Goal: Find specific page/section: Locate item on page

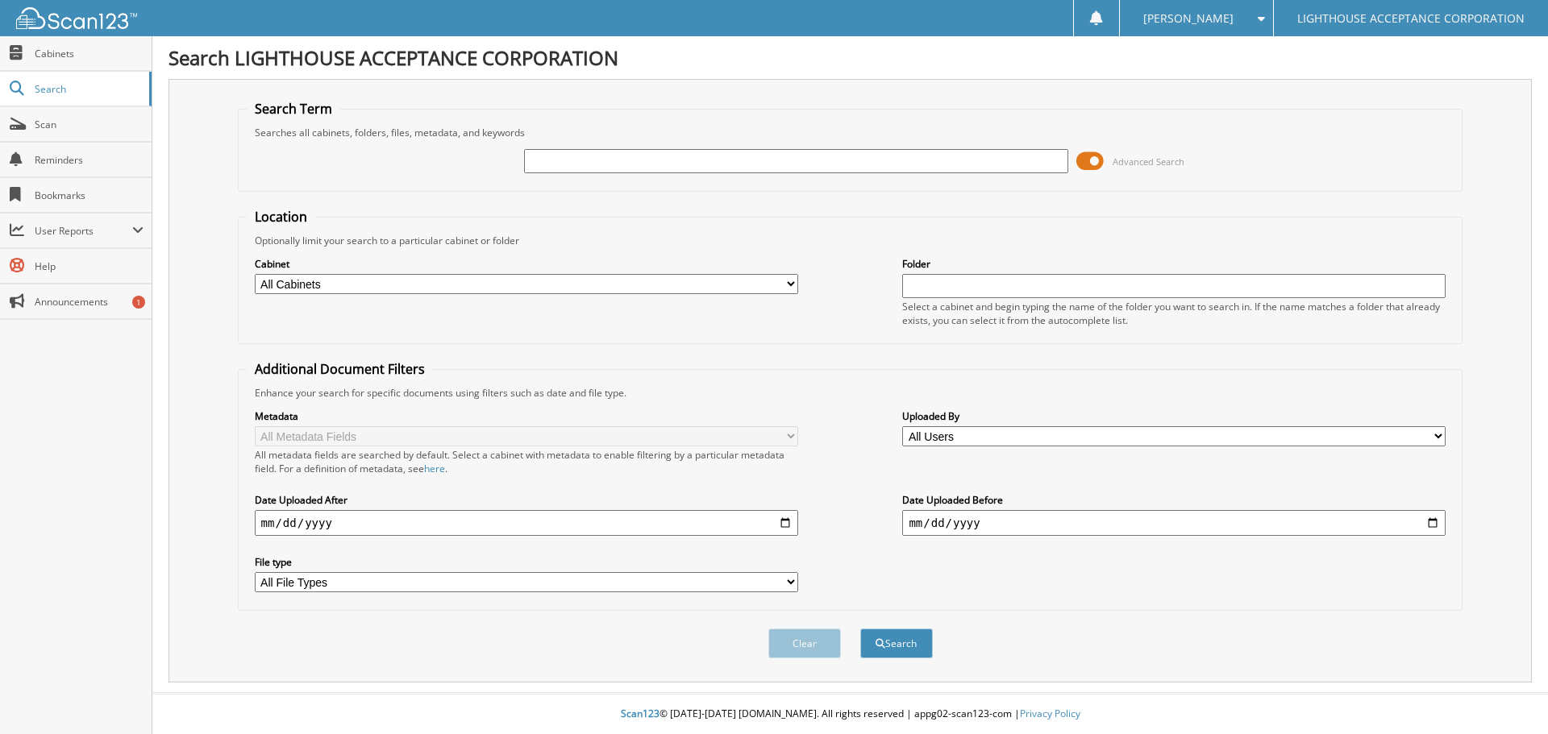
click at [571, 164] on input "text" at bounding box center [795, 161] width 543 height 24
type input "9353"
click at [860, 629] on button "Search" at bounding box center [896, 644] width 73 height 30
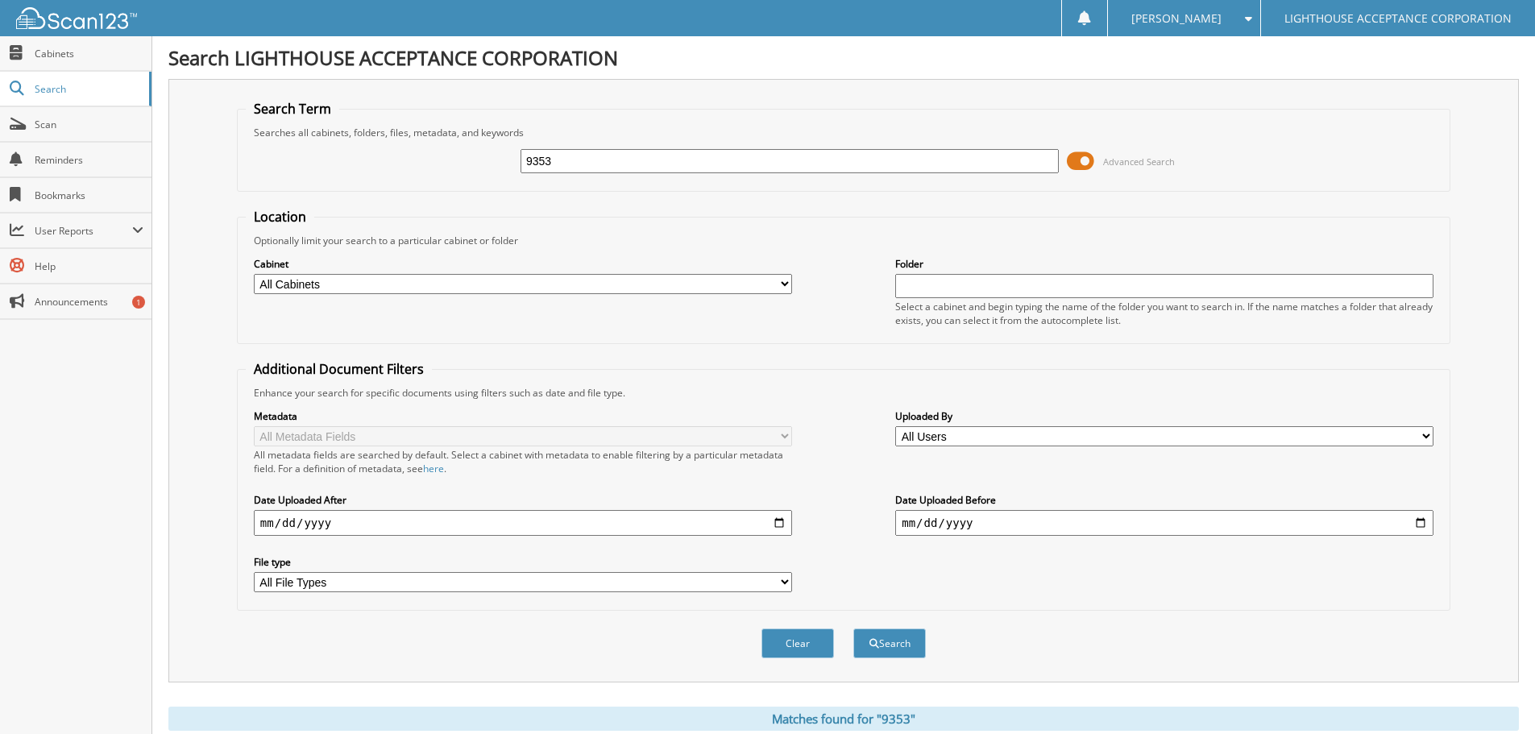
click at [959, 289] on input "text" at bounding box center [1164, 286] width 538 height 24
click at [57, 89] on span "Search" at bounding box center [88, 89] width 106 height 14
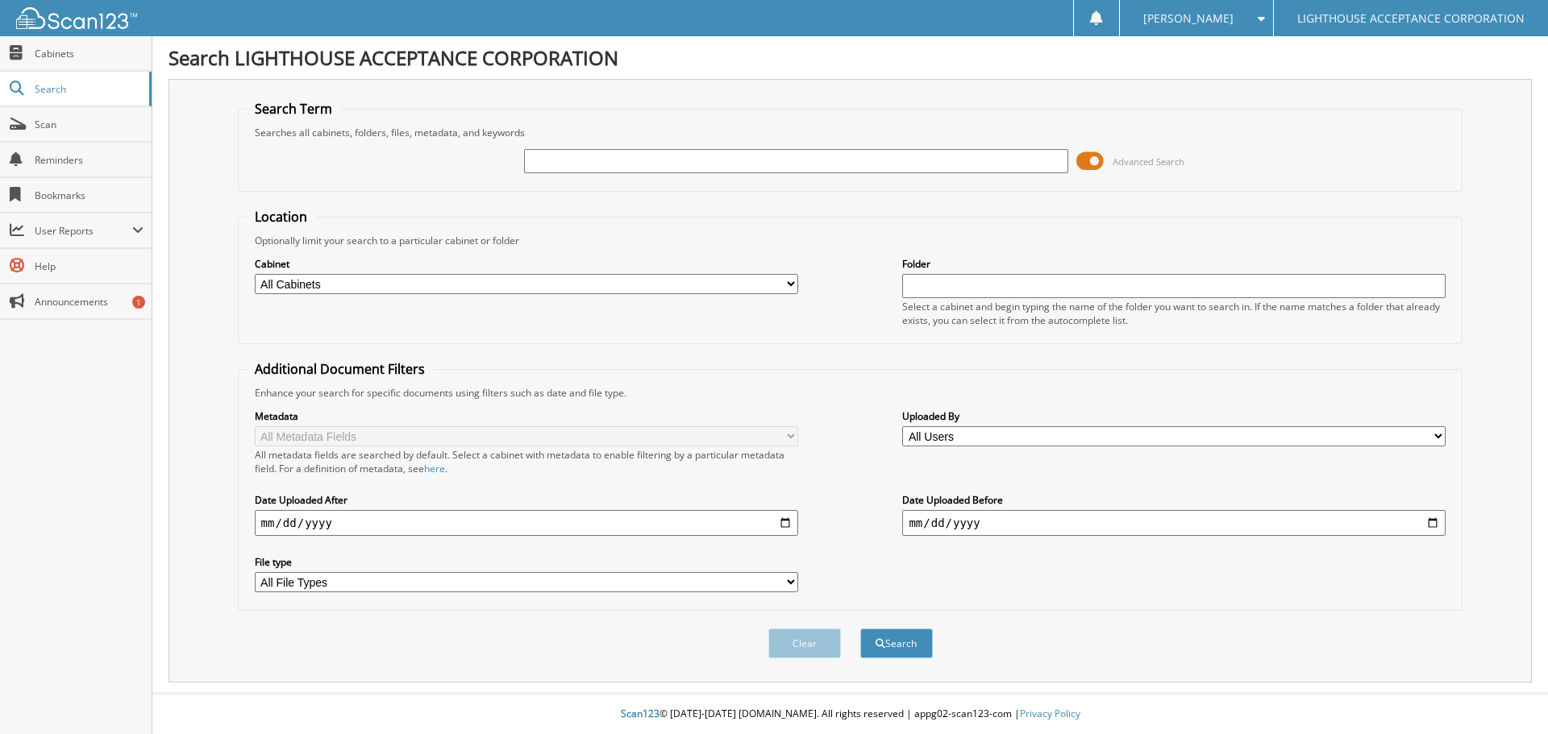
click at [581, 164] on input "text" at bounding box center [795, 161] width 543 height 24
type input "9353"
click at [860, 629] on button "Search" at bounding box center [896, 644] width 73 height 30
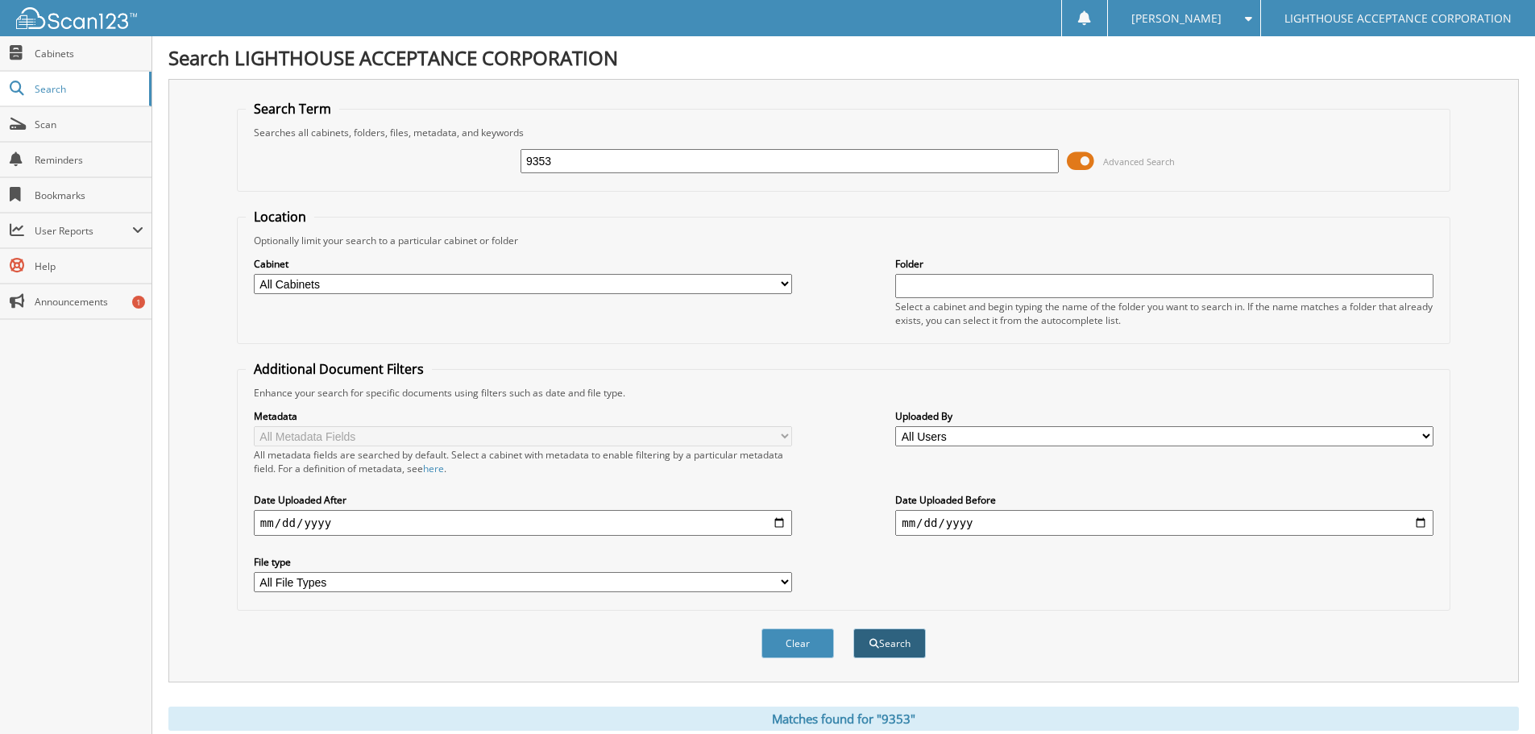
click at [895, 653] on button "Search" at bounding box center [890, 644] width 73 height 30
click at [783, 285] on select "All Cabinets APPLICATIONS COMPANY 2 CONTRACTS INSURANCE PAY OFFS test" at bounding box center [523, 284] width 538 height 20
select select "15273"
click at [254, 274] on select "All Cabinets APPLICATIONS COMPANY 2 CONTRACTS INSURANCE PAY OFFS test" at bounding box center [523, 284] width 538 height 20
click at [921, 280] on input "text" at bounding box center [1164, 286] width 538 height 24
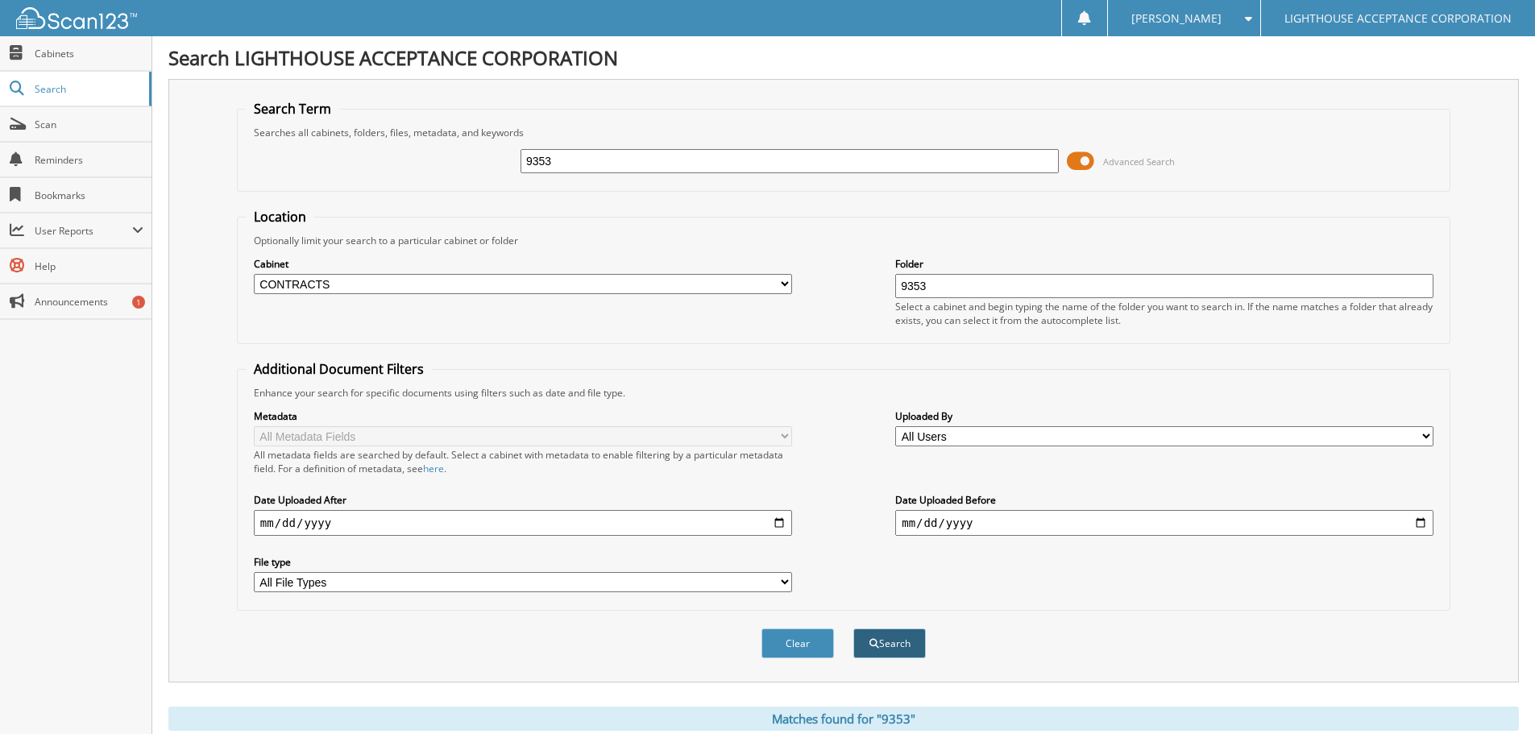
type input "9353"
click at [885, 650] on button "Search" at bounding box center [890, 644] width 73 height 30
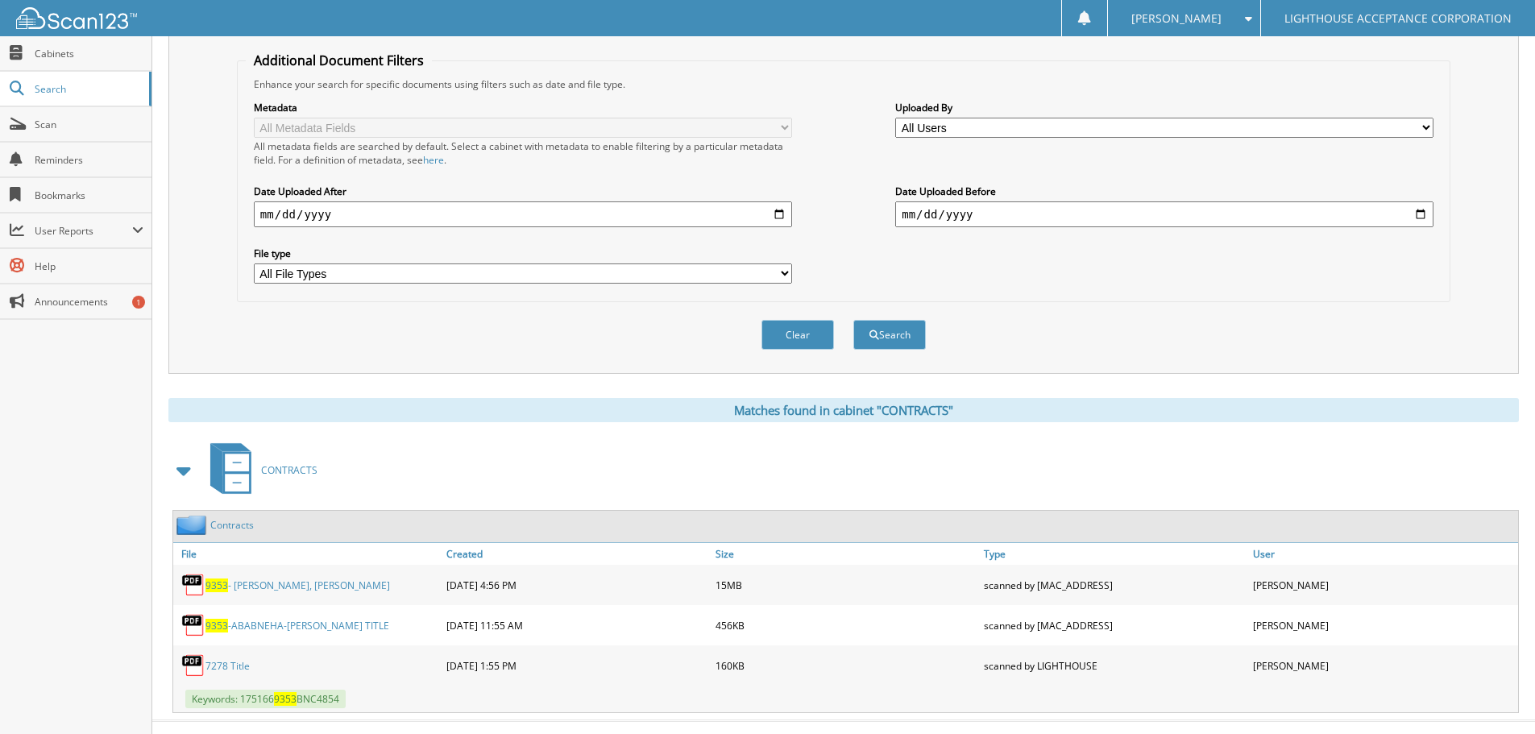
scroll to position [337, 0]
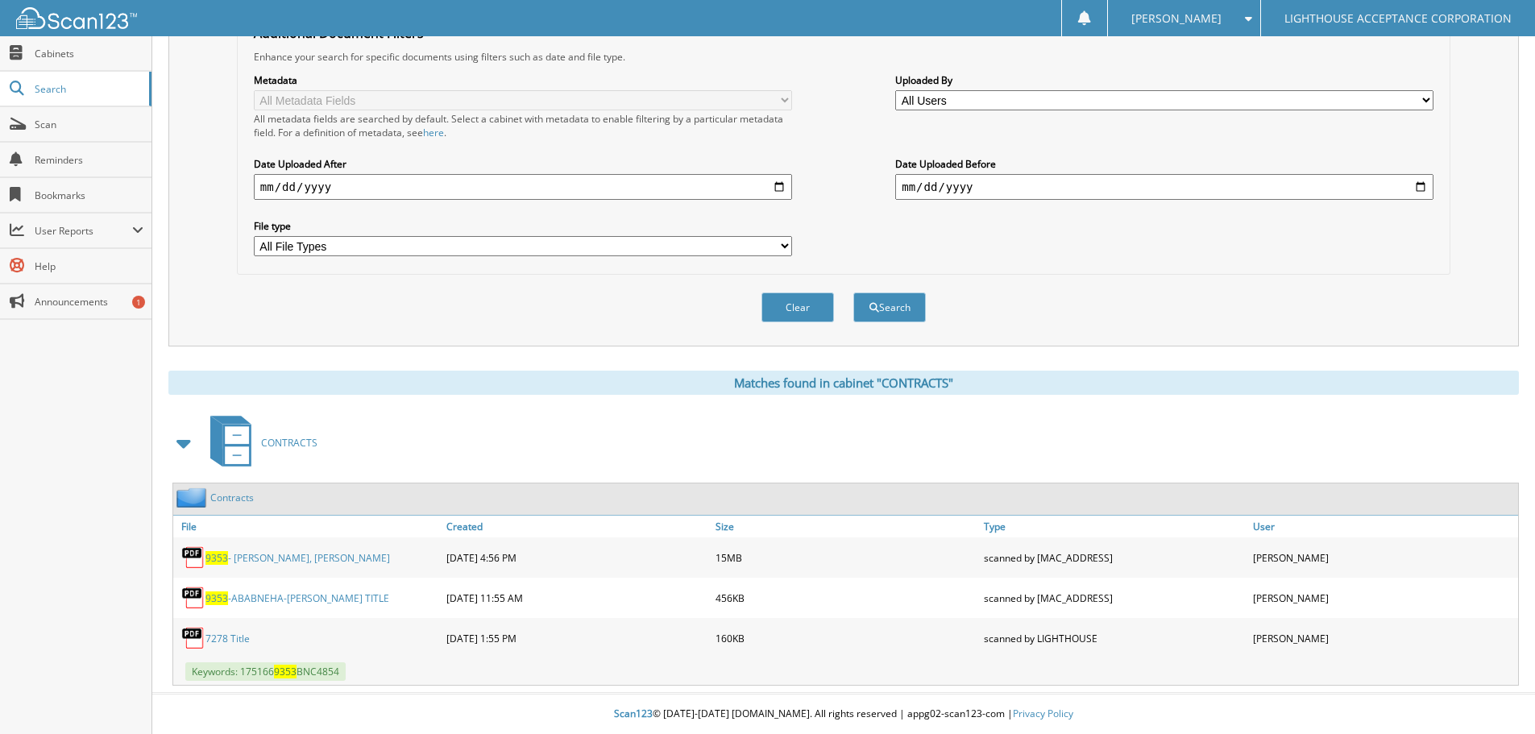
click at [218, 555] on span "9353" at bounding box center [217, 558] width 23 height 14
